Goal: Transaction & Acquisition: Obtain resource

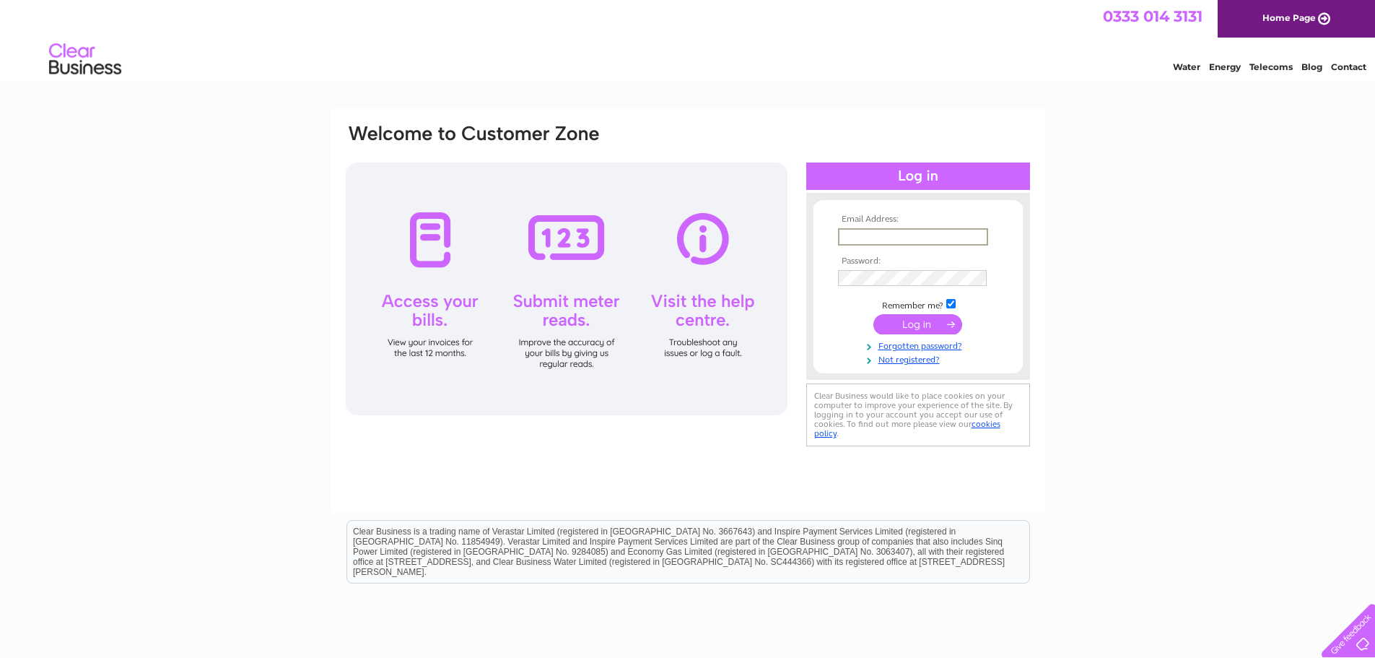
click at [926, 232] on input "text" at bounding box center [913, 236] width 150 height 17
type input "[EMAIL_ADDRESS][DOMAIN_NAME]"
click at [933, 329] on input "submit" at bounding box center [918, 323] width 89 height 20
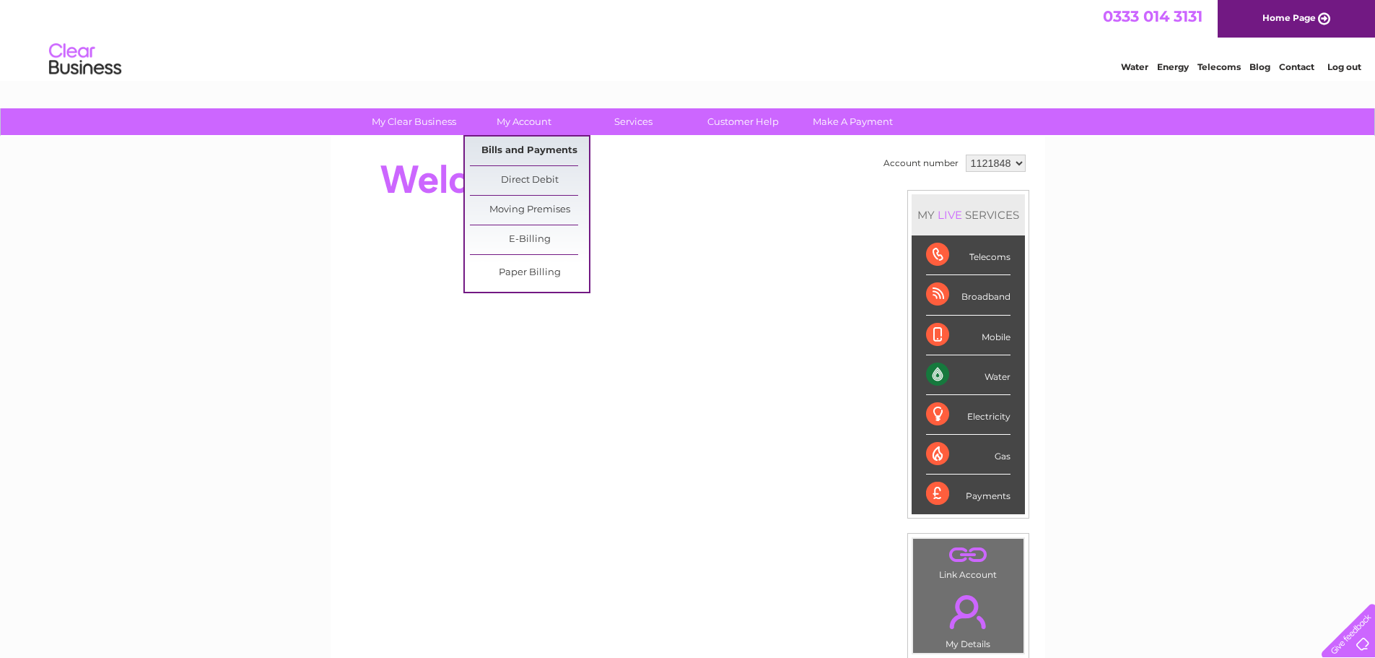
click at [527, 149] on link "Bills and Payments" at bounding box center [529, 150] width 119 height 29
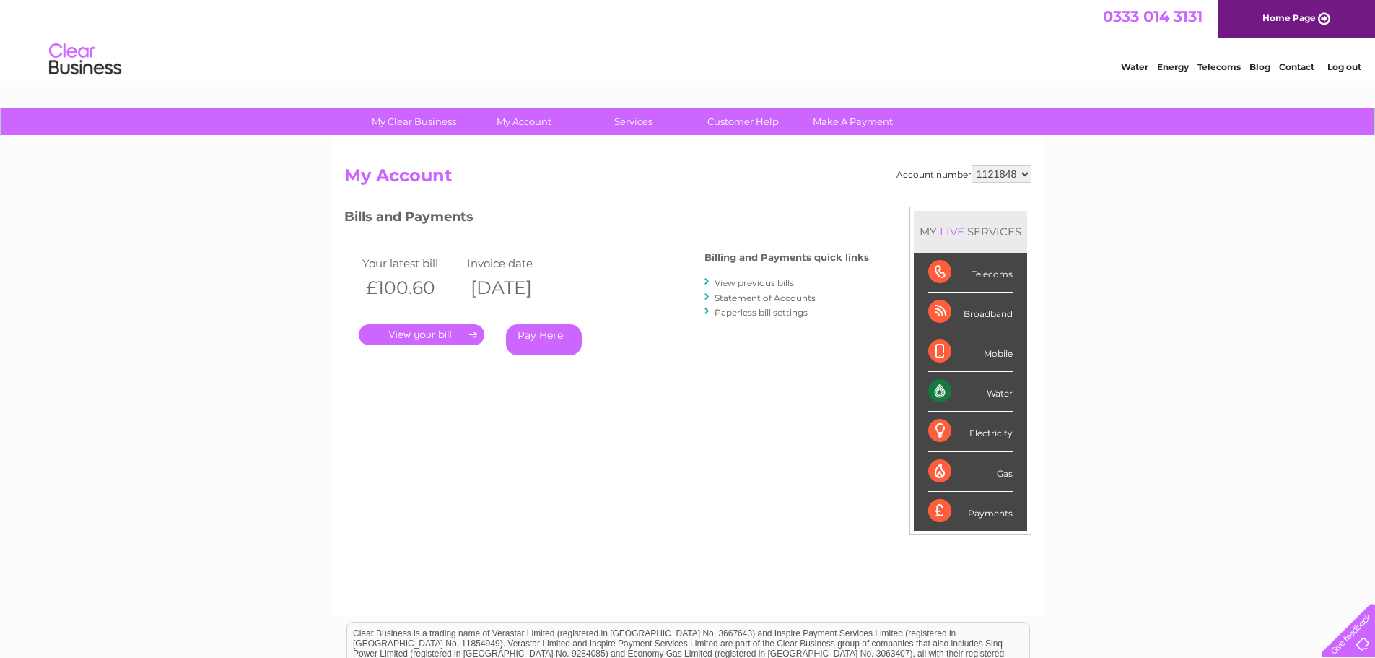
click at [437, 327] on link "." at bounding box center [422, 334] width 126 height 21
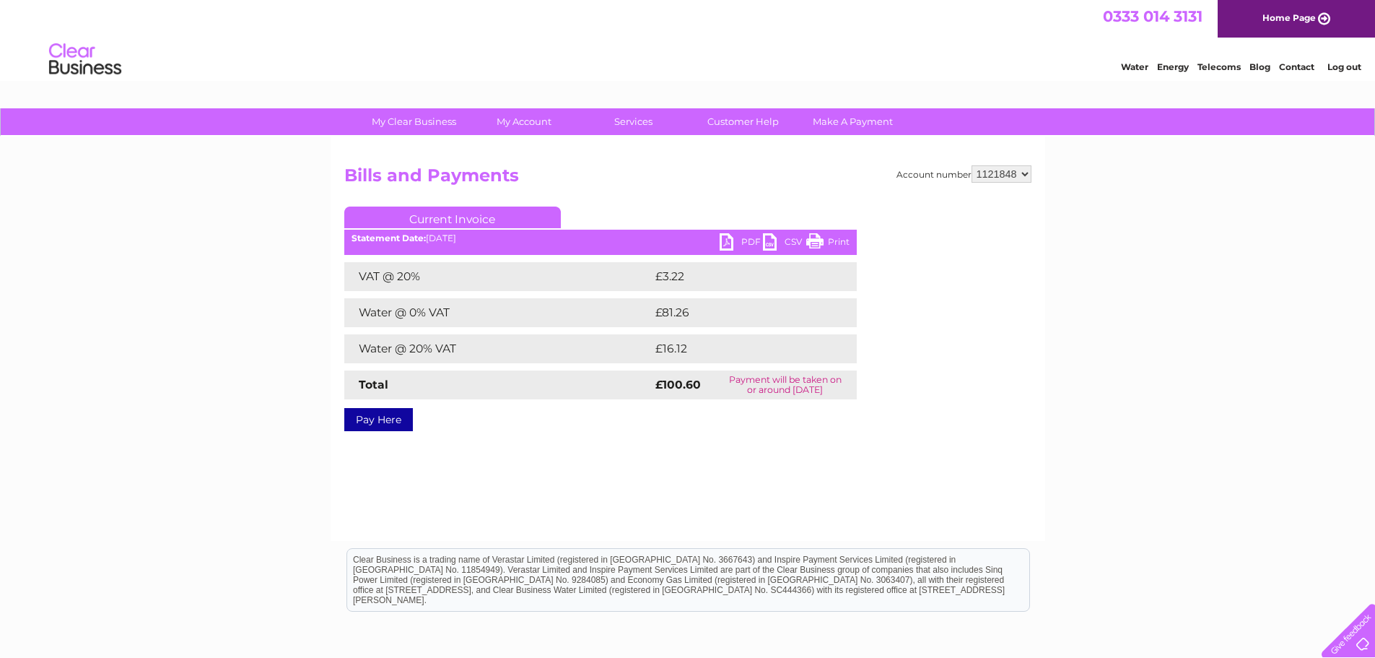
click at [742, 240] on link "PDF" at bounding box center [741, 243] width 43 height 21
